Goal: Navigation & Orientation: Understand site structure

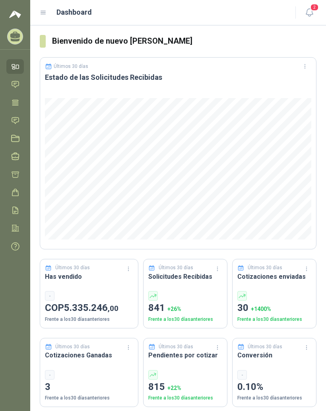
click at [49, 10] on div "Dashboard" at bounding box center [163, 12] width 246 height 11
click at [50, 11] on div "Dashboard" at bounding box center [163, 12] width 246 height 11
click at [47, 11] on icon at bounding box center [43, 12] width 7 height 7
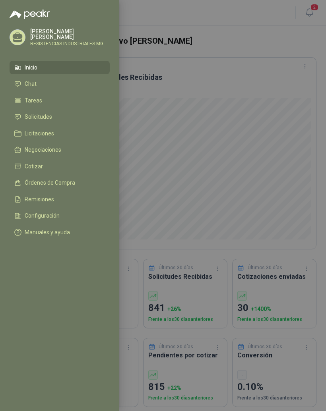
click at [55, 120] on li "Solicitudes" at bounding box center [59, 117] width 91 height 7
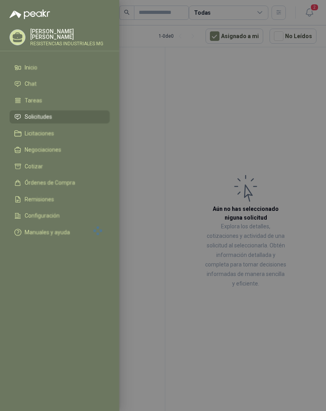
click at [247, 112] on div at bounding box center [163, 205] width 326 height 411
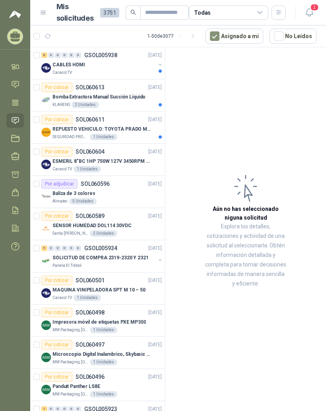
click at [112, 70] on div "Caracol TV" at bounding box center [103, 73] width 103 height 6
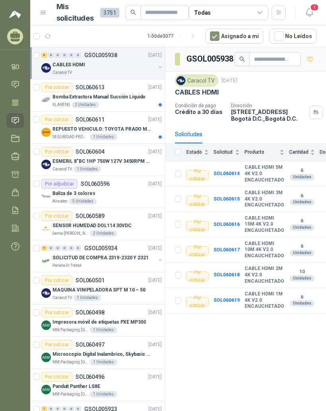
click at [118, 132] on p "REPUESTO VEHICULO: TOYOTA PRADO MODELO 2013, CILINDRAJE 2982" at bounding box center [101, 130] width 99 height 8
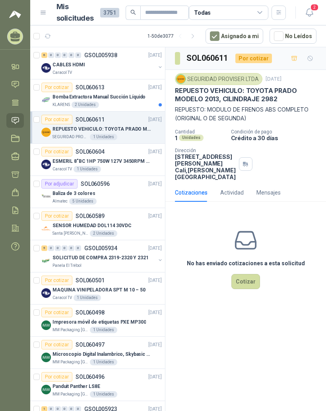
click at [135, 163] on p "ESMERIL 8"BC 1HP 750W 127V 3450RPM URREA" at bounding box center [101, 162] width 99 height 8
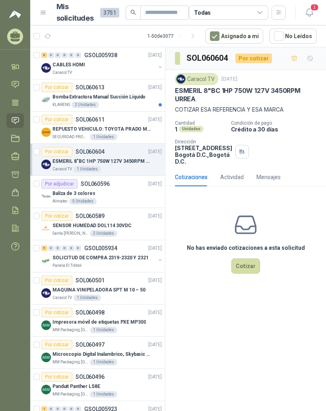
click at [129, 92] on div "Bomba Extractora Manual Succión Líquido" at bounding box center [106, 97] width 109 height 10
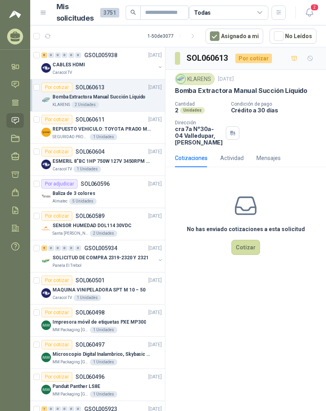
click at [115, 59] on div "6 0 0 0 0 0 GSOL005938 [DATE]" at bounding box center [102, 55] width 122 height 10
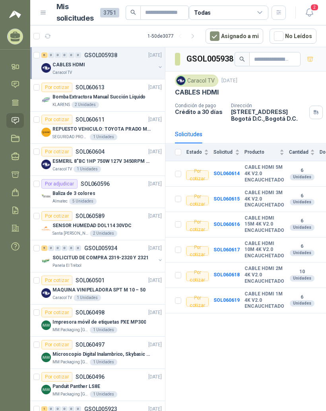
click at [19, 101] on icon at bounding box center [15, 103] width 8 height 8
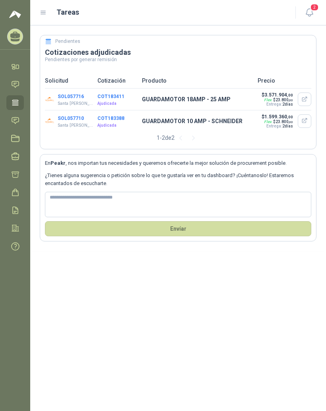
click at [50, 12] on div "Tareas" at bounding box center [163, 12] width 246 height 11
click at [45, 14] on icon at bounding box center [43, 12] width 7 height 7
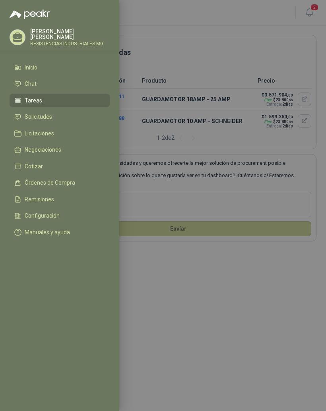
click at [77, 185] on li "Órdenes de Compra" at bounding box center [59, 183] width 91 height 7
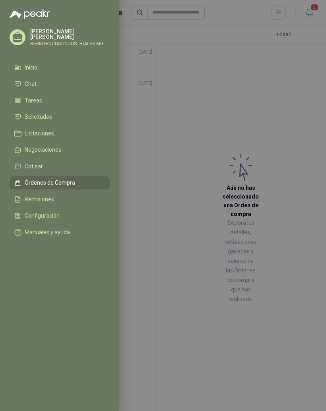
click at [292, 320] on div at bounding box center [163, 205] width 326 height 411
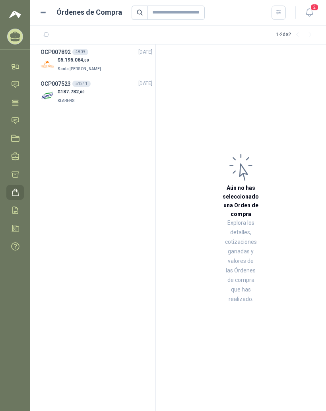
click at [310, 16] on icon "button" at bounding box center [309, 13] width 10 height 10
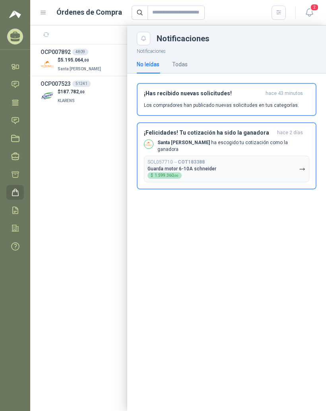
click at [58, 189] on div at bounding box center [178, 218] width 296 height 386
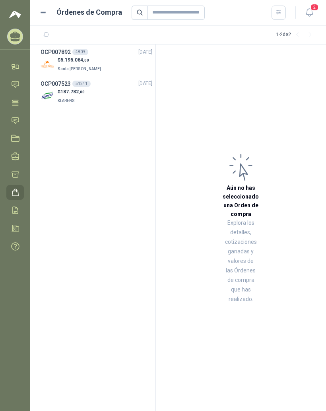
click at [45, 12] on icon at bounding box center [43, 12] width 7 height 7
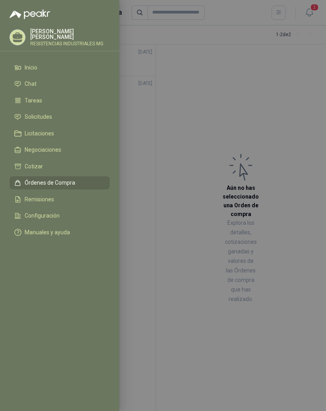
click at [32, 115] on span "Solicitudes" at bounding box center [38, 117] width 27 height 6
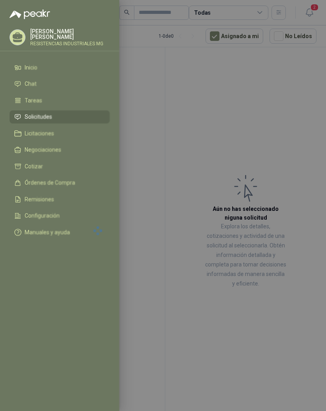
click at [302, 113] on div at bounding box center [163, 205] width 326 height 411
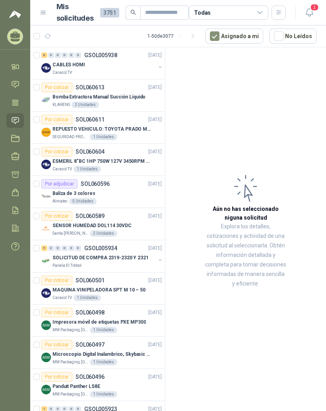
click at [43, 10] on icon at bounding box center [43, 12] width 7 height 7
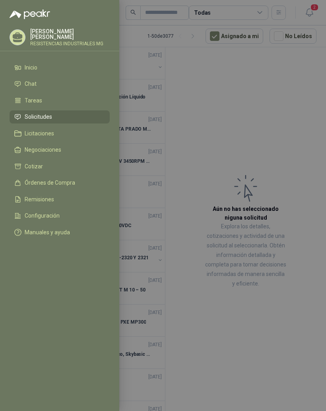
click at [40, 66] on li "Inicio" at bounding box center [59, 67] width 91 height 7
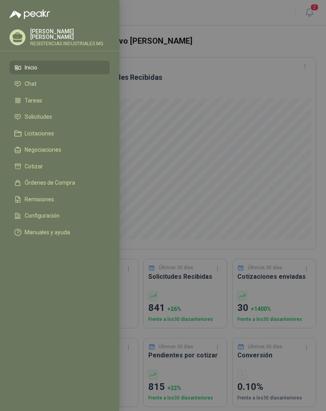
click at [289, 135] on div at bounding box center [163, 205] width 326 height 411
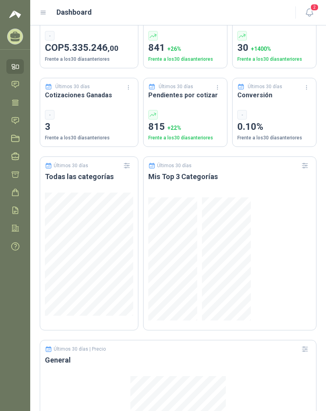
scroll to position [261, 0]
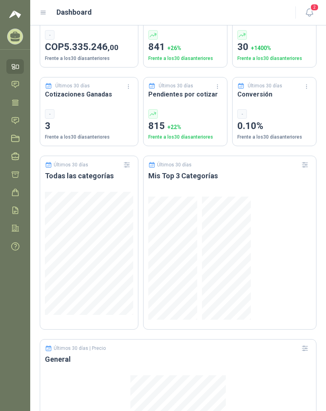
click at [90, 104] on div "Últimos 30 días Cotizaciones Ganadas - 3 Frente a los 30 días anteriores" at bounding box center [89, 112] width 99 height 70
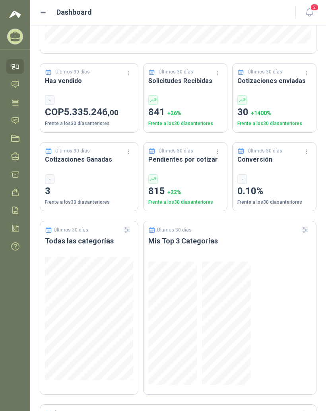
scroll to position [196, 0]
click at [185, 175] on div at bounding box center [185, 180] width 74 height 10
click at [205, 178] on div at bounding box center [185, 180] width 74 height 10
click at [169, 195] on p "815 + 22 %" at bounding box center [185, 191] width 74 height 15
click at [197, 202] on p "Frente a los 30 días anteriores" at bounding box center [185, 203] width 74 height 8
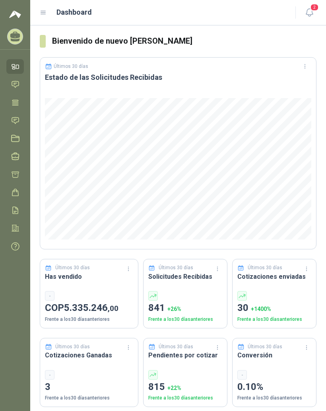
scroll to position [0, 0]
click at [43, 12] on icon at bounding box center [43, 12] width 7 height 7
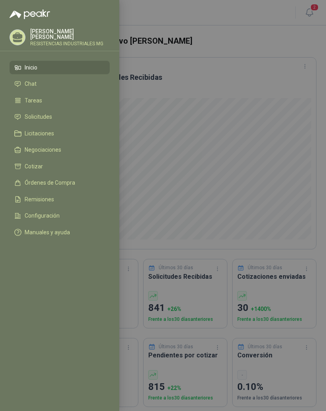
click at [274, 112] on div at bounding box center [163, 205] width 326 height 411
